Goal: Transaction & Acquisition: Book appointment/travel/reservation

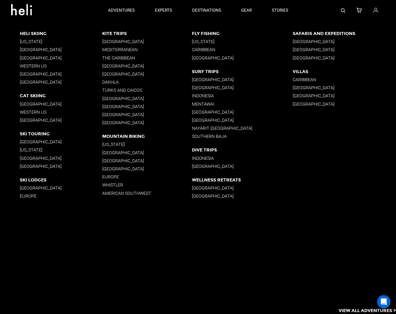
click at [32, 82] on p "[GEOGRAPHIC_DATA]" at bounding box center [61, 82] width 82 height 5
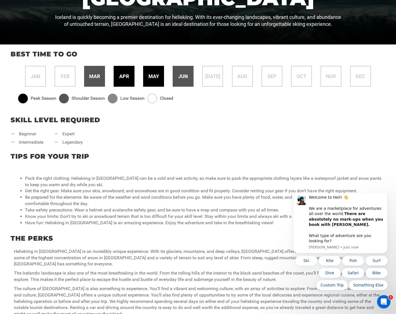
scroll to position [228, 0]
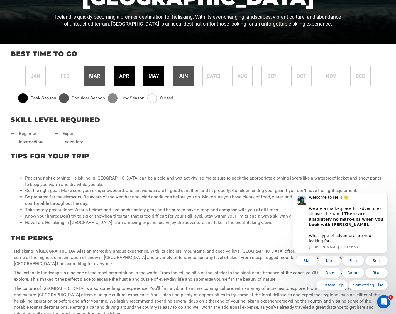
click at [120, 74] on span "apr" at bounding box center [124, 76] width 10 height 7
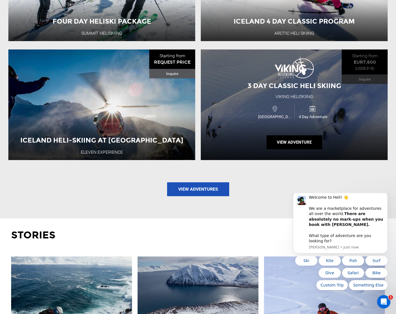
scroll to position [721, 0]
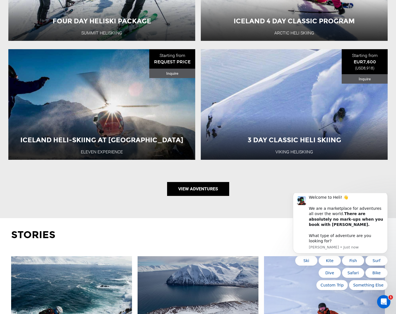
click at [204, 182] on link "View Adventures" at bounding box center [198, 189] width 62 height 14
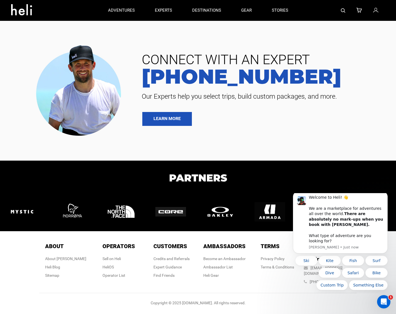
type input "Ski & Ride"
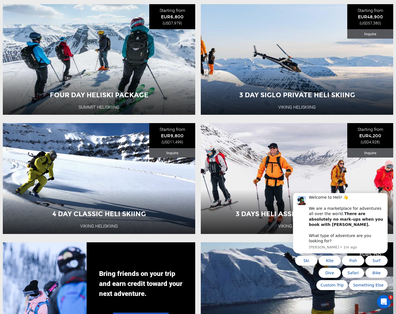
scroll to position [685, 0]
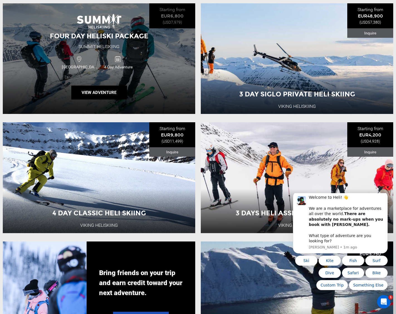
click at [112, 65] on span "4 Day Adventure" at bounding box center [118, 67] width 38 height 6
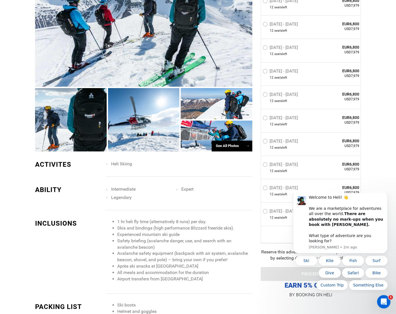
scroll to position [529, 0]
click at [247, 144] on span "→" at bounding box center [248, 146] width 4 height 4
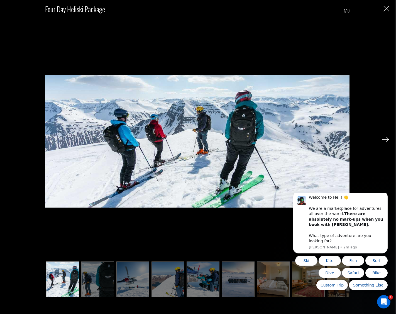
scroll to position [991, 0]
click at [387, 140] on img at bounding box center [385, 139] width 7 height 5
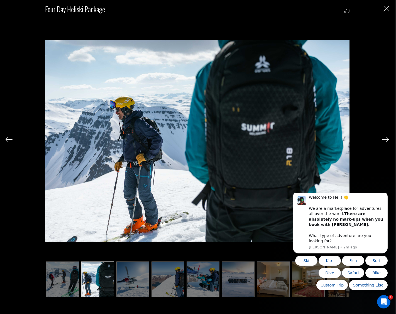
click at [387, 140] on img at bounding box center [385, 139] width 7 height 5
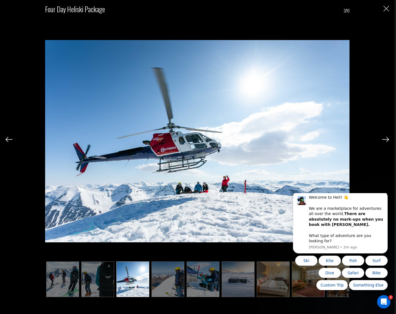
click at [387, 140] on img at bounding box center [385, 139] width 7 height 5
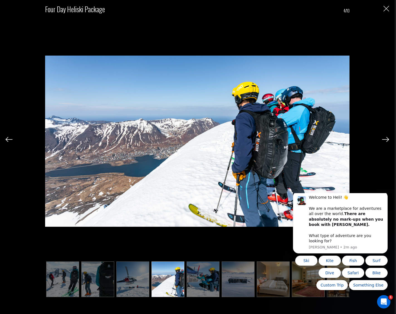
click at [387, 140] on img at bounding box center [385, 139] width 7 height 5
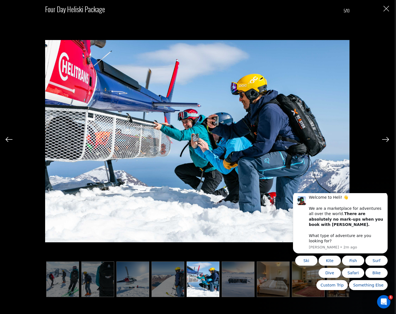
click at [387, 140] on img at bounding box center [385, 139] width 7 height 5
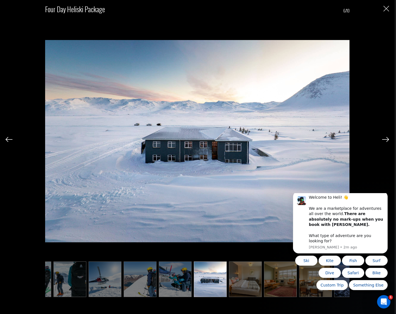
click at [387, 140] on img at bounding box center [385, 139] width 7 height 5
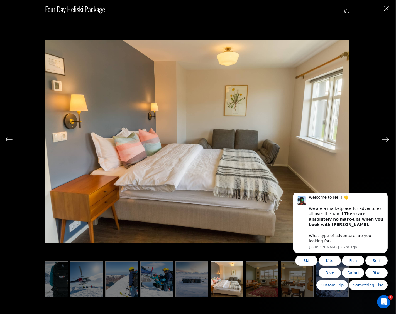
scroll to position [0, 46]
click at [387, 140] on img at bounding box center [385, 139] width 7 height 5
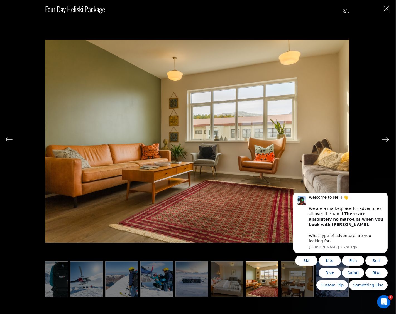
click at [387, 140] on img at bounding box center [385, 139] width 7 height 5
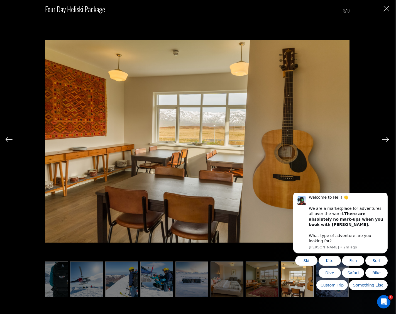
click at [387, 140] on img at bounding box center [385, 139] width 7 height 5
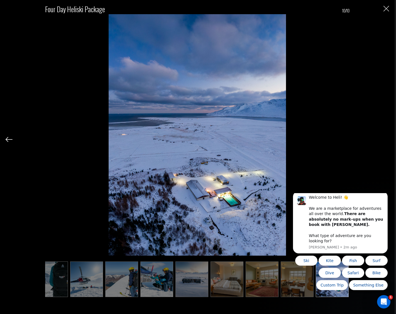
click at [387, 140] on div "Four Day Heliski Package 10/10" at bounding box center [197, 149] width 383 height 299
click at [386, 9] on img "Close" at bounding box center [386, 9] width 6 height 6
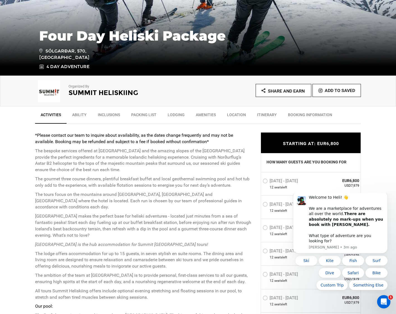
scroll to position [112, 0]
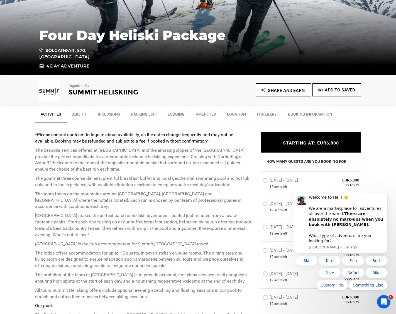
click at [82, 113] on link "Ability" at bounding box center [79, 116] width 26 height 14
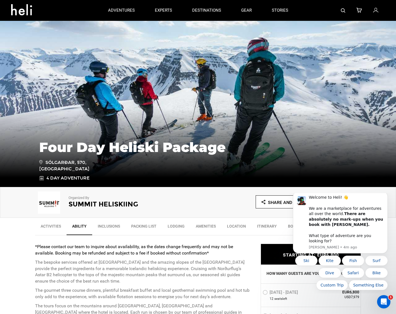
scroll to position [0, 0]
type input "Ski & Ride"
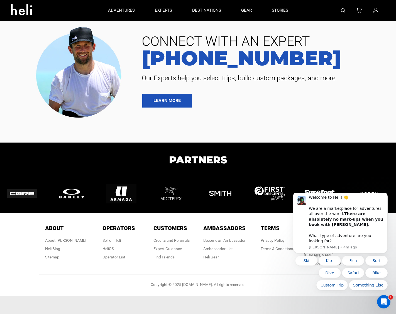
type input "Ski & Ride"
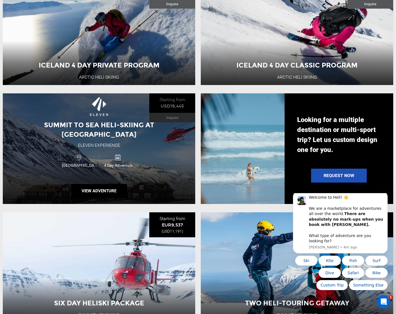
scroll to position [357, 0]
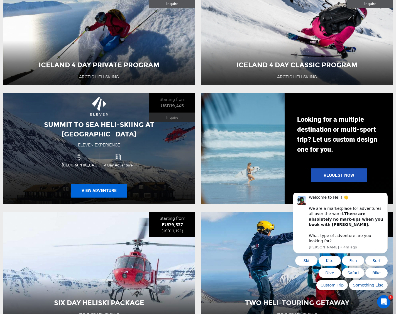
click at [102, 186] on button "View Adventure" at bounding box center [99, 191] width 56 height 14
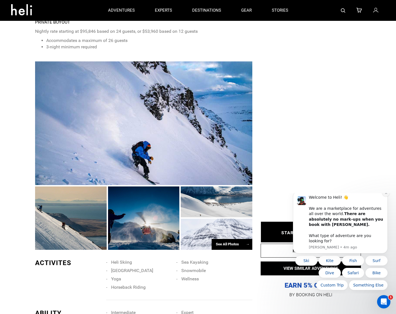
click at [385, 194] on icon "Dismiss notification" at bounding box center [385, 193] width 2 height 2
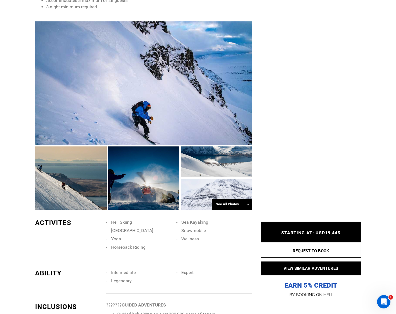
scroll to position [396, 0]
click at [246, 202] on span "→" at bounding box center [248, 204] width 4 height 4
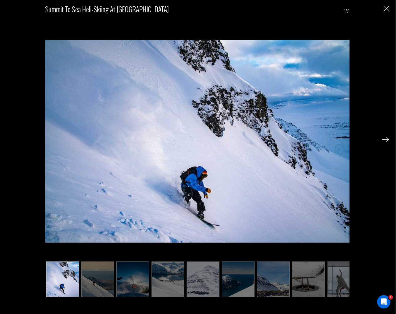
click at [385, 140] on img at bounding box center [385, 139] width 7 height 5
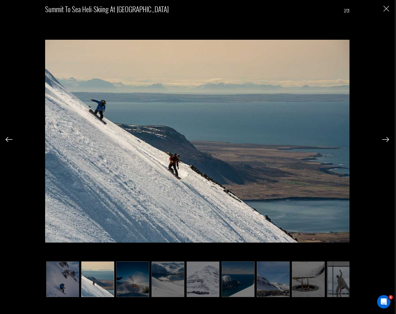
click at [385, 140] on img at bounding box center [385, 139] width 7 height 5
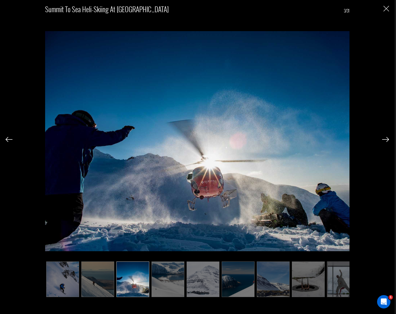
click at [385, 140] on img at bounding box center [385, 139] width 7 height 5
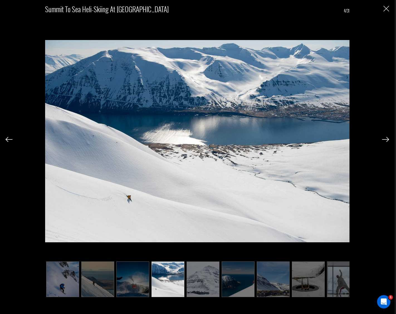
click at [385, 140] on img at bounding box center [385, 139] width 7 height 5
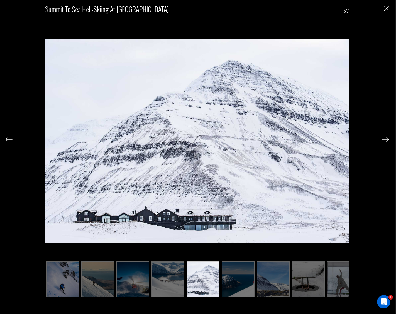
click at [385, 140] on img at bounding box center [385, 139] width 7 height 5
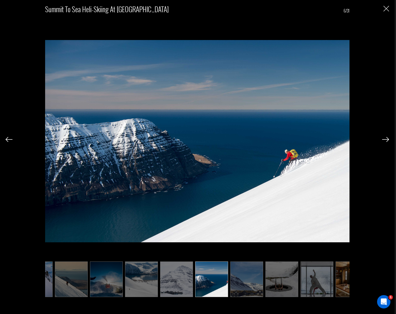
scroll to position [0, 28]
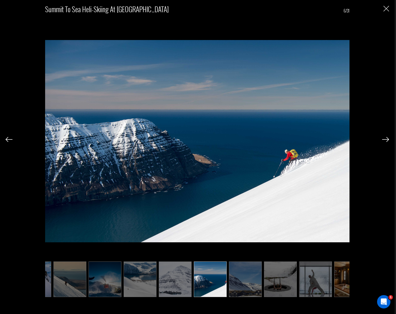
click at [385, 140] on img at bounding box center [385, 139] width 7 height 5
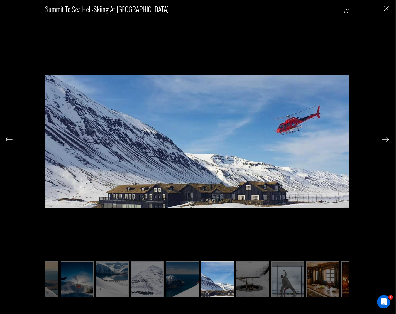
click at [385, 140] on img at bounding box center [385, 139] width 7 height 5
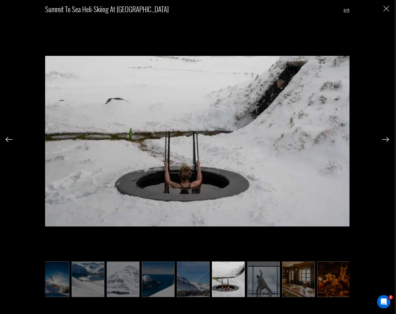
scroll to position [0, 83]
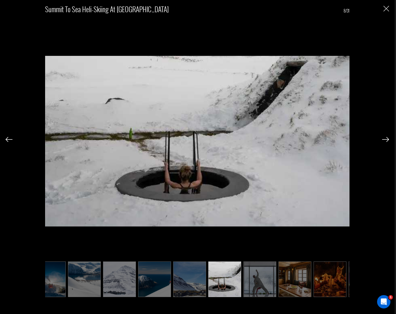
click at [385, 140] on img at bounding box center [385, 139] width 7 height 5
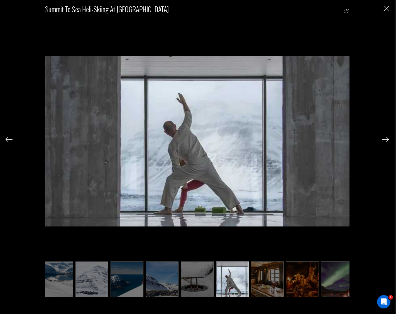
scroll to position [0, 111]
click at [385, 140] on img at bounding box center [385, 139] width 7 height 5
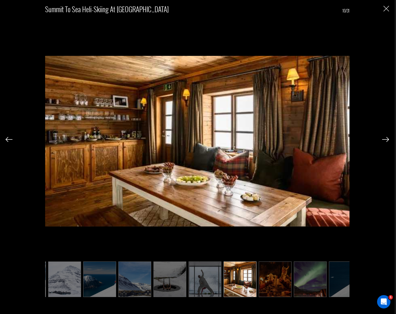
scroll to position [0, 139]
click at [385, 140] on img at bounding box center [385, 139] width 7 height 5
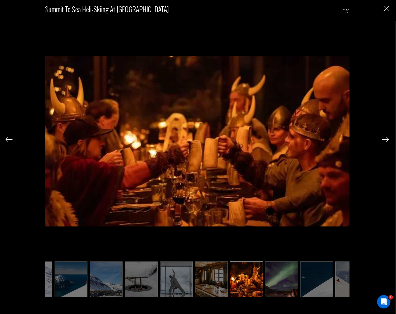
scroll to position [401, 0]
click at [385, 140] on img at bounding box center [385, 139] width 7 height 5
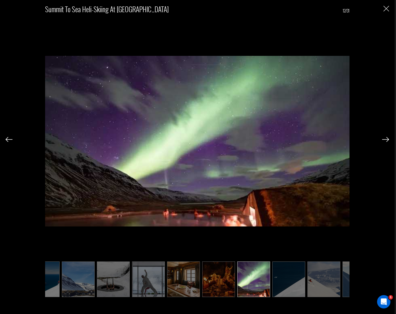
click at [385, 140] on img at bounding box center [385, 139] width 7 height 5
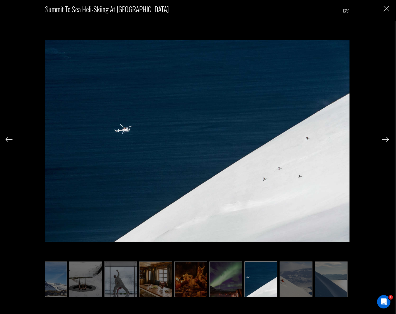
click at [385, 140] on img at bounding box center [385, 139] width 7 height 5
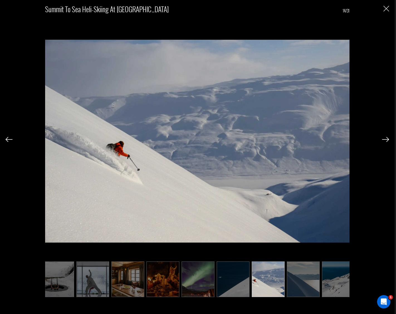
click at [385, 140] on img at bounding box center [385, 139] width 7 height 5
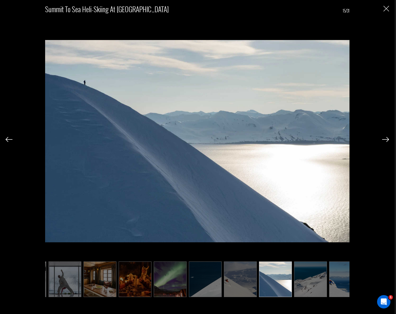
click at [385, 140] on img at bounding box center [385, 139] width 7 height 5
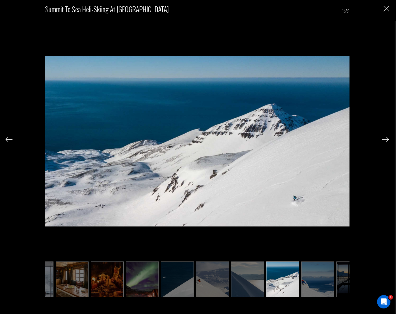
click at [385, 140] on img at bounding box center [385, 139] width 7 height 5
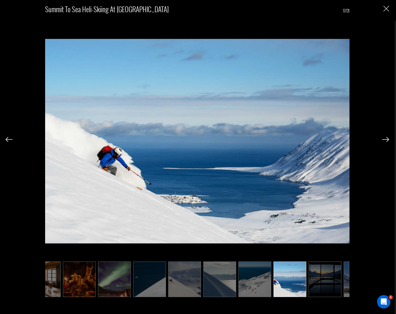
click at [385, 140] on img at bounding box center [385, 139] width 7 height 5
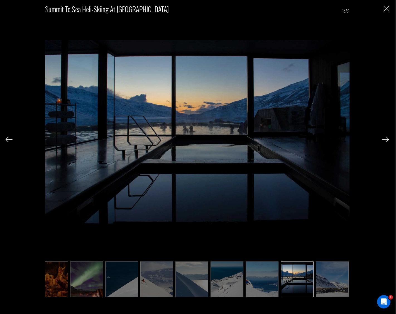
click at [385, 140] on img at bounding box center [385, 139] width 7 height 5
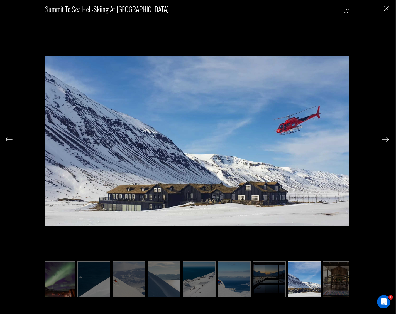
click at [385, 140] on img at bounding box center [385, 139] width 7 height 5
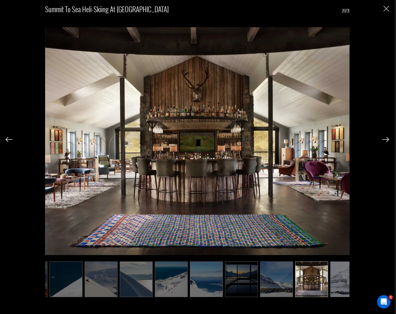
click at [385, 140] on img at bounding box center [385, 139] width 7 height 5
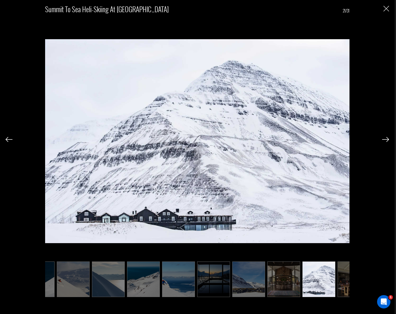
click at [385, 140] on img at bounding box center [385, 139] width 7 height 5
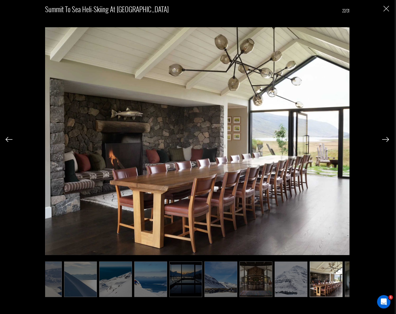
click at [385, 140] on img at bounding box center [385, 139] width 7 height 5
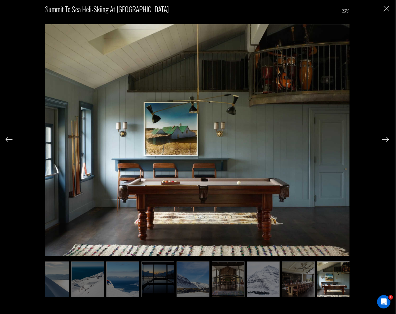
click at [385, 140] on img at bounding box center [385, 139] width 7 height 5
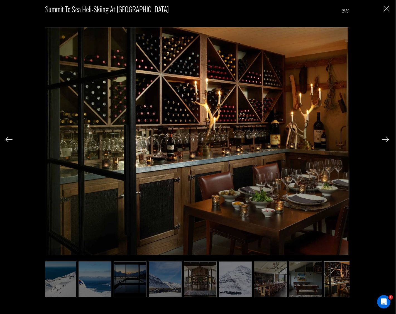
click at [385, 140] on img at bounding box center [385, 139] width 7 height 5
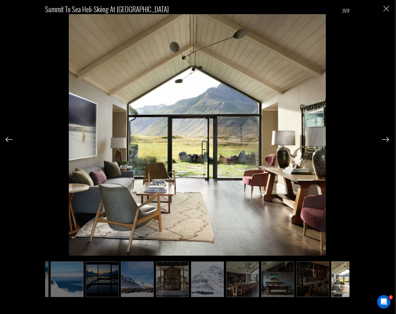
click at [385, 140] on img at bounding box center [385, 139] width 7 height 5
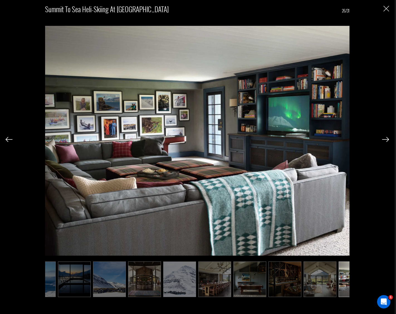
click at [385, 140] on img at bounding box center [385, 139] width 7 height 5
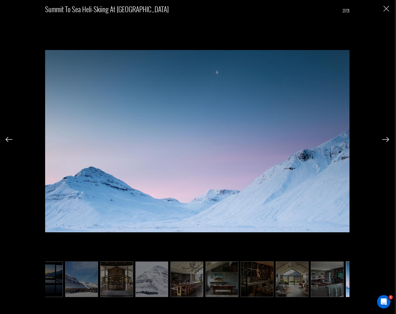
click at [385, 140] on img at bounding box center [385, 139] width 7 height 5
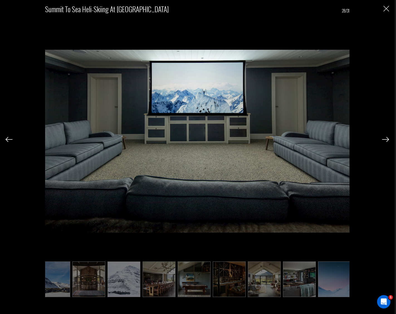
click at [385, 140] on img at bounding box center [385, 139] width 7 height 5
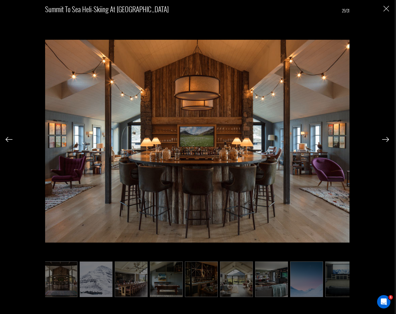
click at [385, 140] on img at bounding box center [385, 139] width 7 height 5
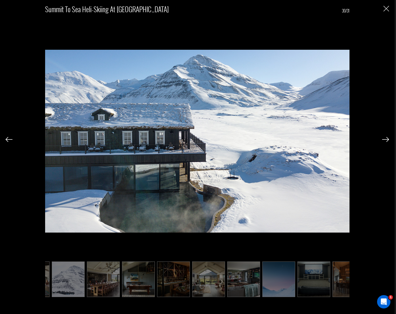
click at [385, 140] on img at bounding box center [385, 139] width 7 height 5
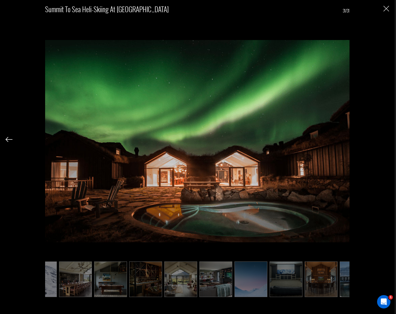
click at [385, 140] on div "Summit to Sea Heli-Skiing at [GEOGRAPHIC_DATA] 31/31" at bounding box center [197, 149] width 383 height 299
click at [386, 8] on img "Close" at bounding box center [386, 9] width 6 height 6
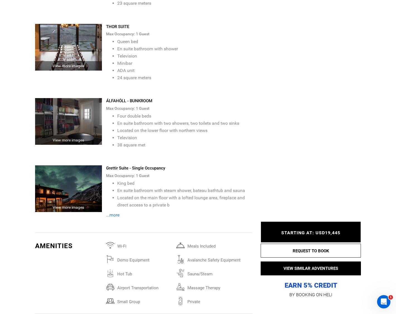
scroll to position [1680, 0]
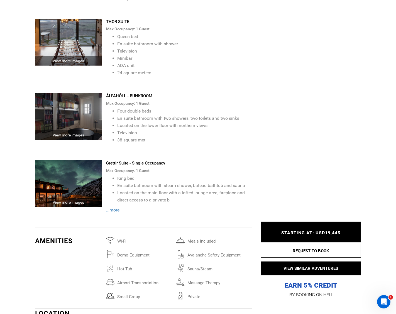
click at [114, 208] on span "...more" at bounding box center [112, 210] width 13 height 5
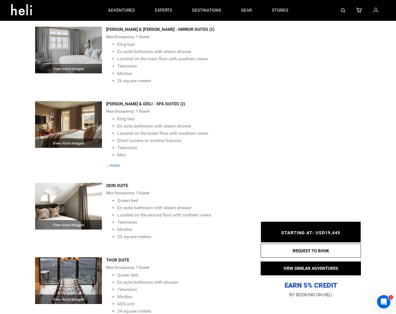
scroll to position [1441, 0]
click at [115, 163] on span "...more" at bounding box center [112, 165] width 13 height 5
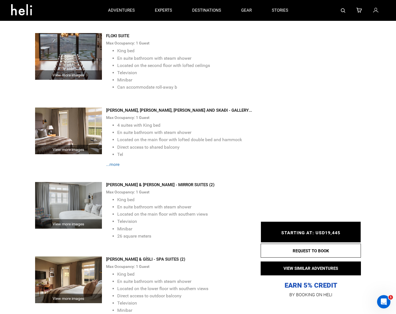
scroll to position [1285, 0]
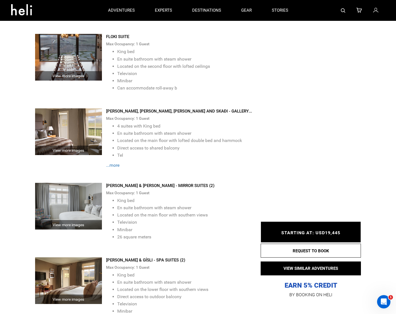
click at [115, 163] on span "...more" at bounding box center [112, 165] width 13 height 5
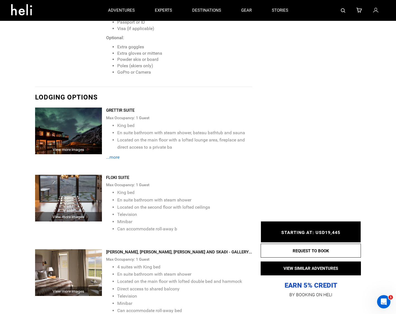
scroll to position [1142, 0]
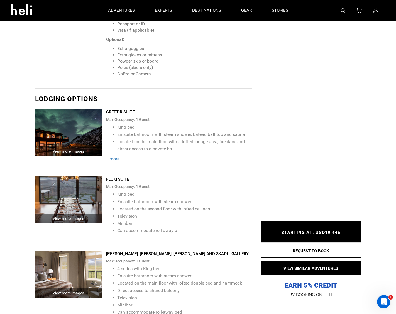
click at [115, 156] on span "...more" at bounding box center [112, 158] width 13 height 5
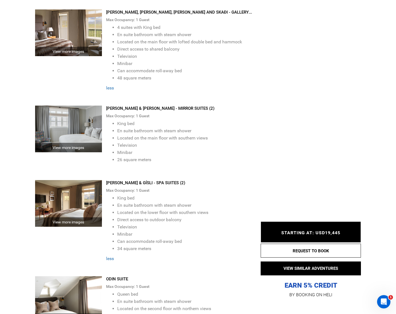
scroll to position [1414, 0]
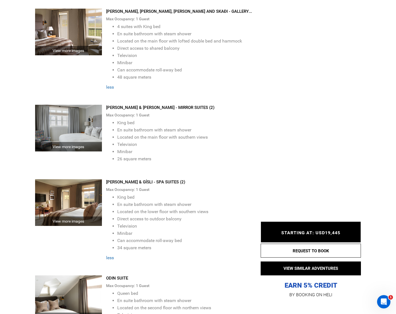
click at [81, 142] on div "View more images" at bounding box center [68, 146] width 67 height 9
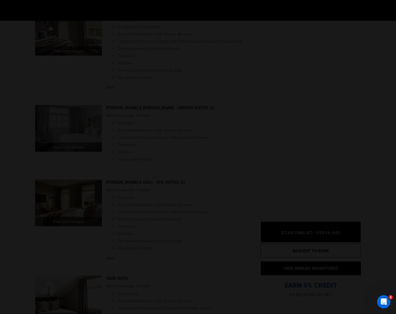
scroll to position [0, 0]
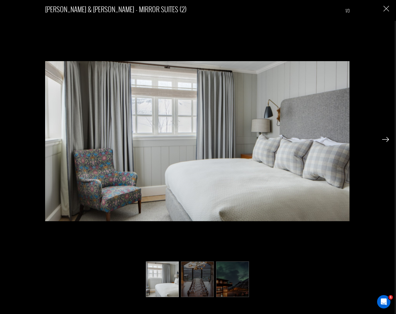
click at [385, 139] on img at bounding box center [385, 139] width 7 height 5
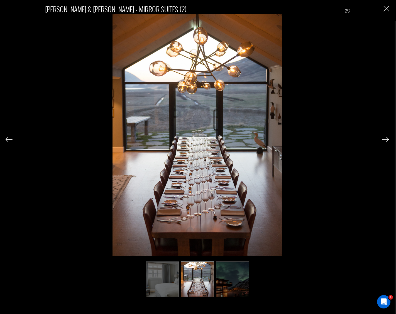
click at [385, 139] on img at bounding box center [385, 139] width 7 height 5
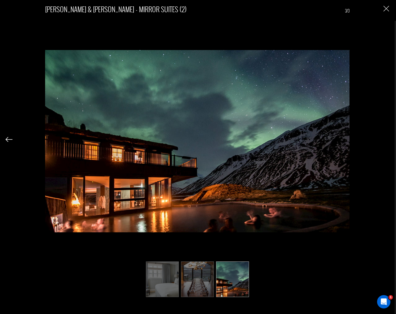
click at [385, 9] on img "Close" at bounding box center [386, 9] width 6 height 6
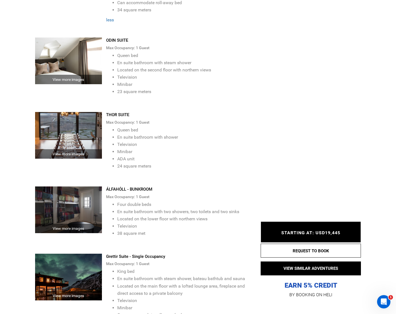
scroll to position [1652, 0]
click at [72, 224] on div "View more images" at bounding box center [68, 228] width 67 height 9
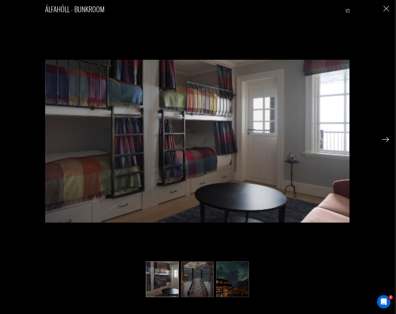
click at [386, 139] on img at bounding box center [385, 139] width 7 height 5
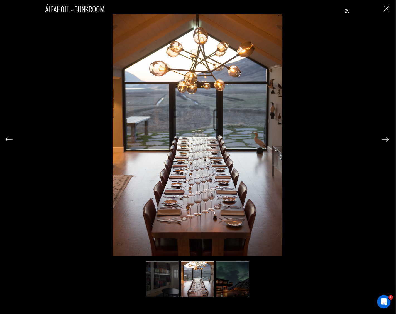
click at [386, 139] on img at bounding box center [385, 139] width 7 height 5
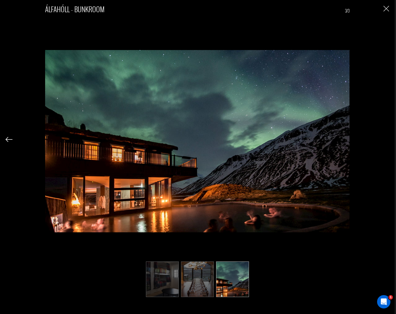
click at [385, 9] on img "Close" at bounding box center [386, 9] width 6 height 6
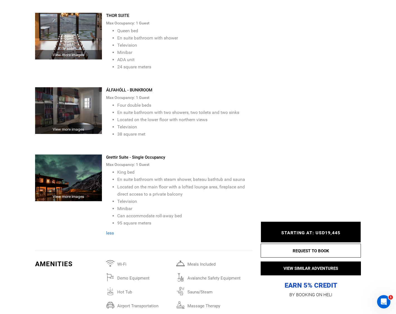
scroll to position [1751, 0]
click at [68, 192] on div "View more images" at bounding box center [68, 196] width 67 height 9
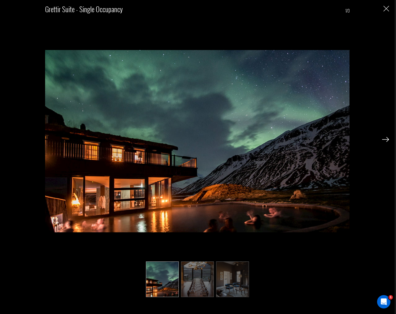
click at [386, 138] on img at bounding box center [385, 139] width 7 height 5
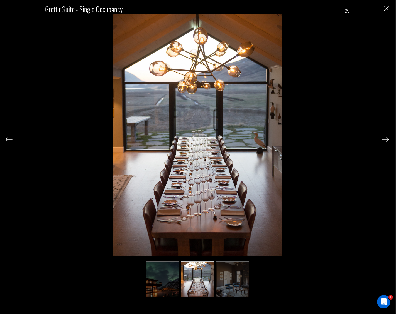
click at [386, 138] on img at bounding box center [385, 139] width 7 height 5
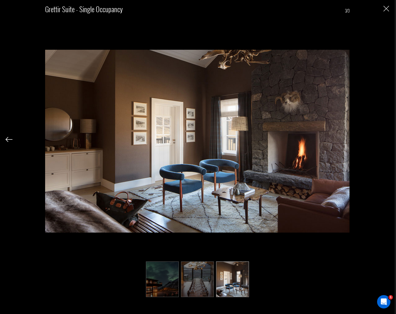
click at [384, 8] on img "Close" at bounding box center [386, 9] width 6 height 6
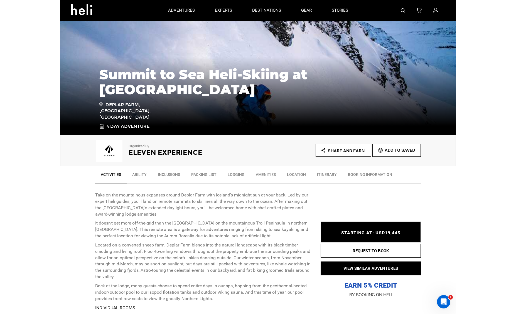
scroll to position [51, 0]
